Goal: Find contact information: Find contact information

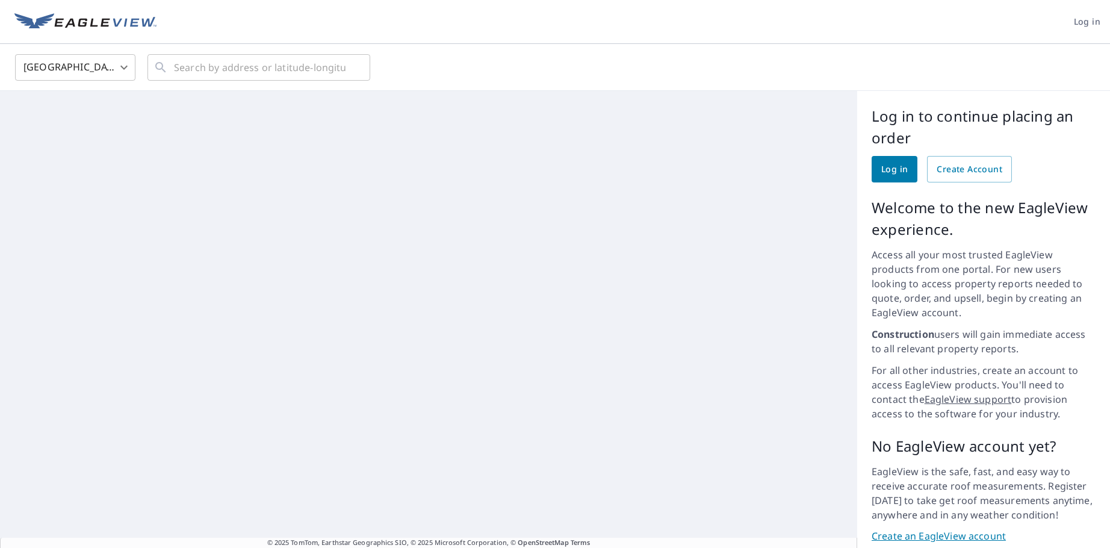
click at [889, 171] on span "Log in" at bounding box center [894, 169] width 26 height 15
click at [884, 167] on span "Log in" at bounding box center [894, 169] width 26 height 15
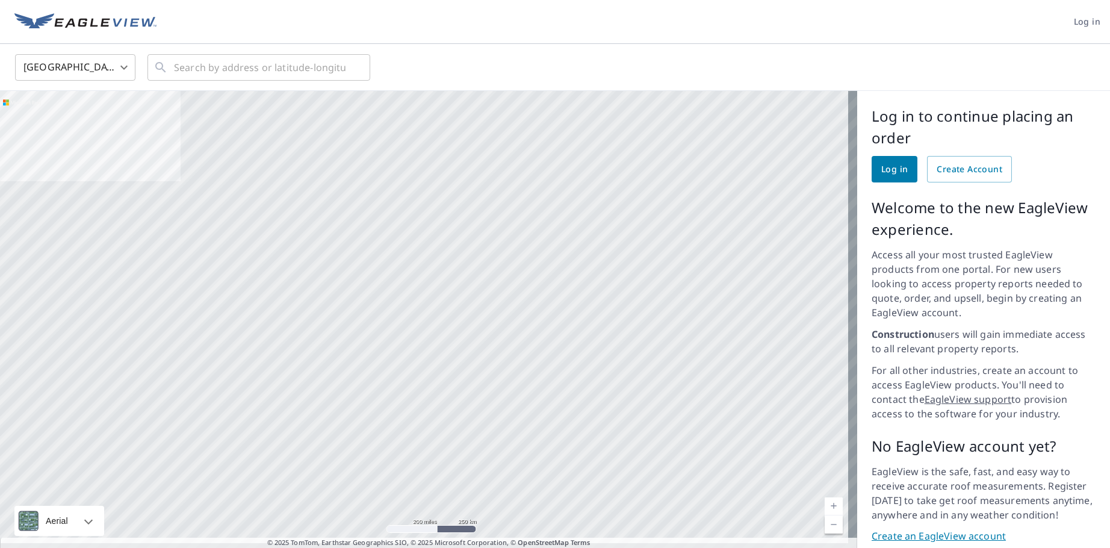
click at [876, 181] on link "Log in" at bounding box center [894, 169] width 46 height 26
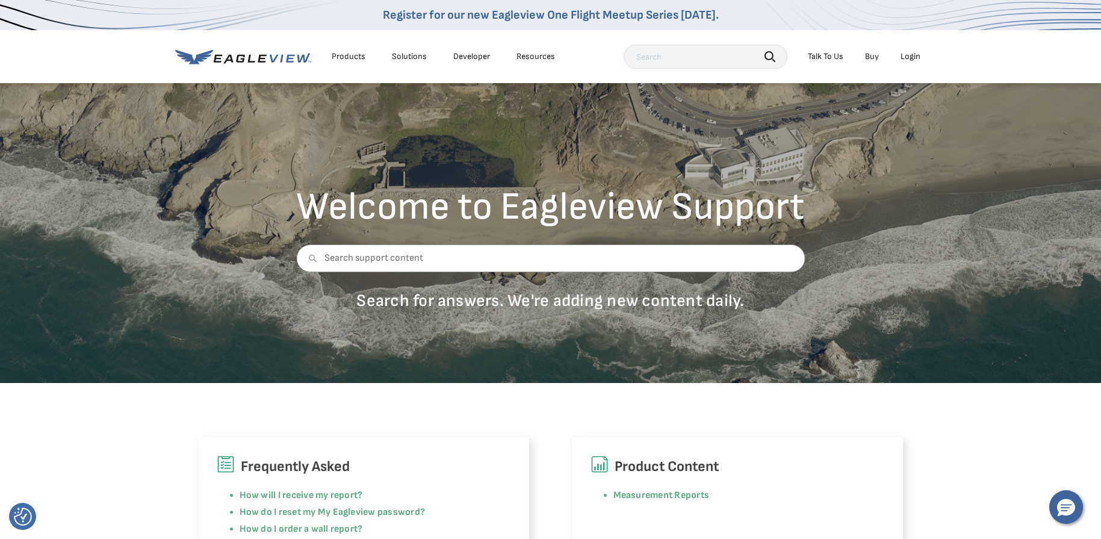
click at [826, 58] on div "Talk To Us" at bounding box center [826, 56] width 36 height 11
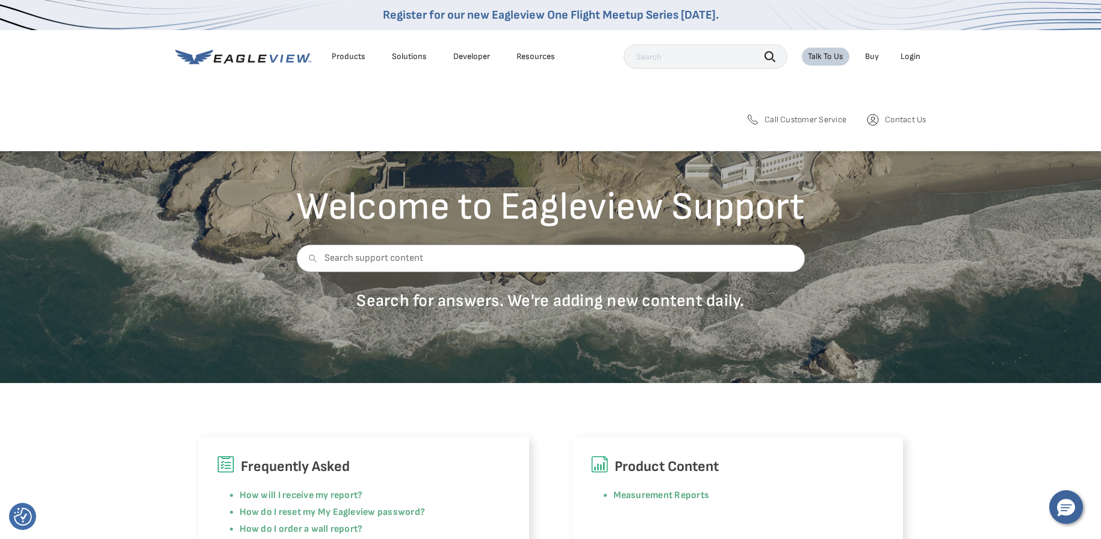
click at [904, 120] on span "Contact Us" at bounding box center [905, 119] width 41 height 11
